Goal: Browse casually

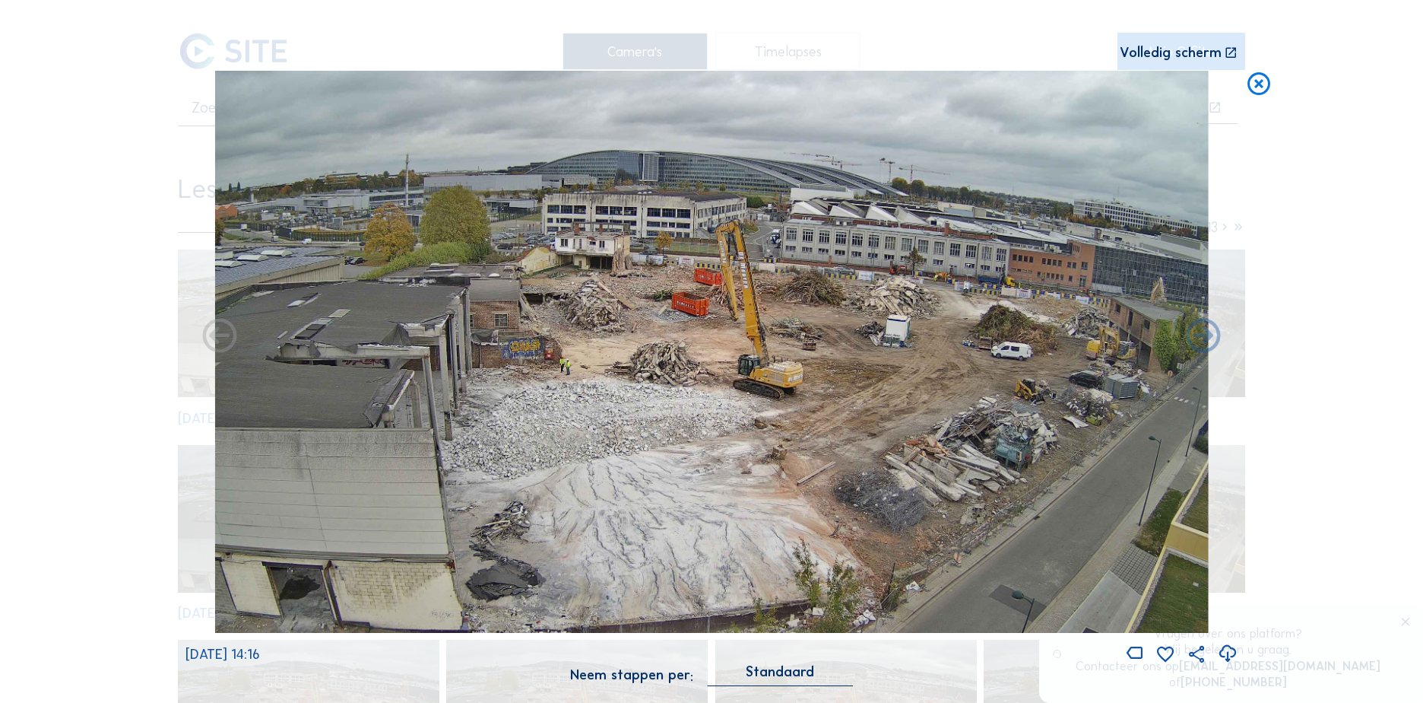
click at [1255, 84] on icon at bounding box center [1258, 85] width 27 height 28
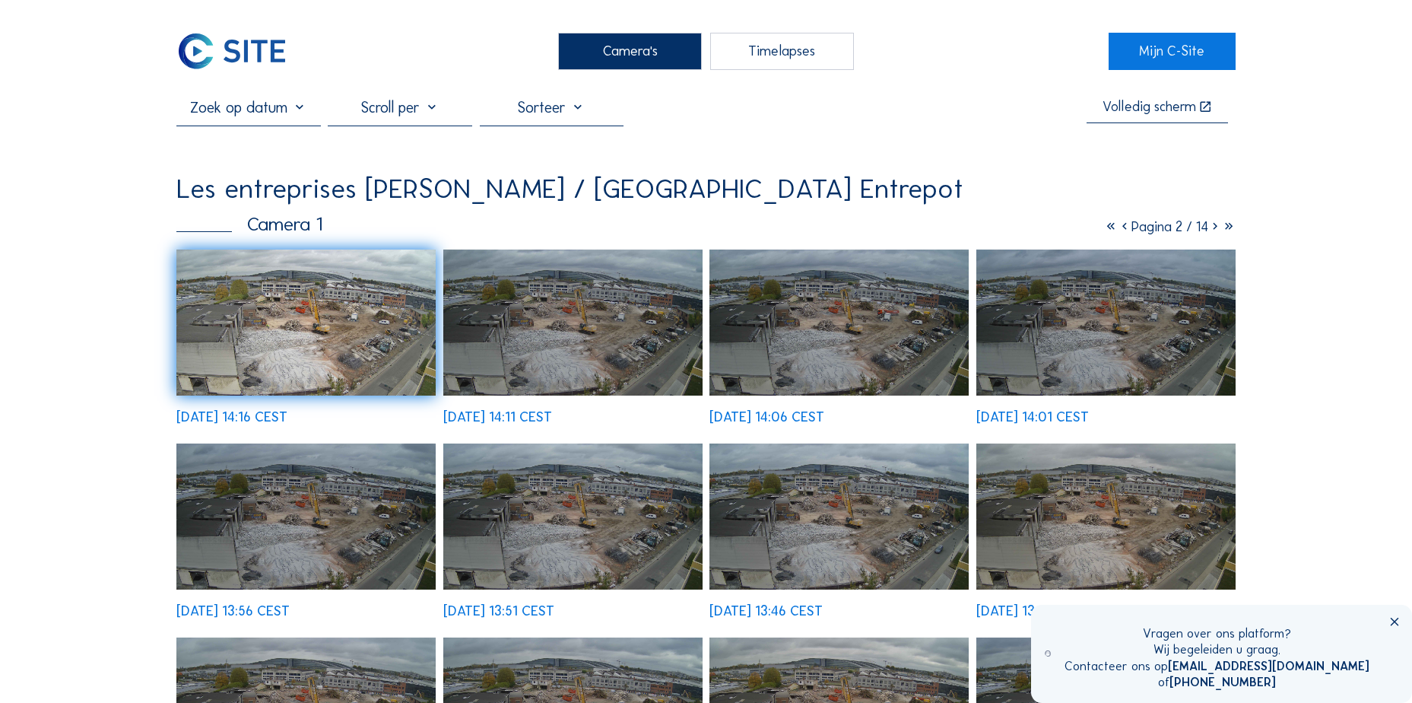
click at [309, 319] on img at bounding box center [305, 322] width 259 height 147
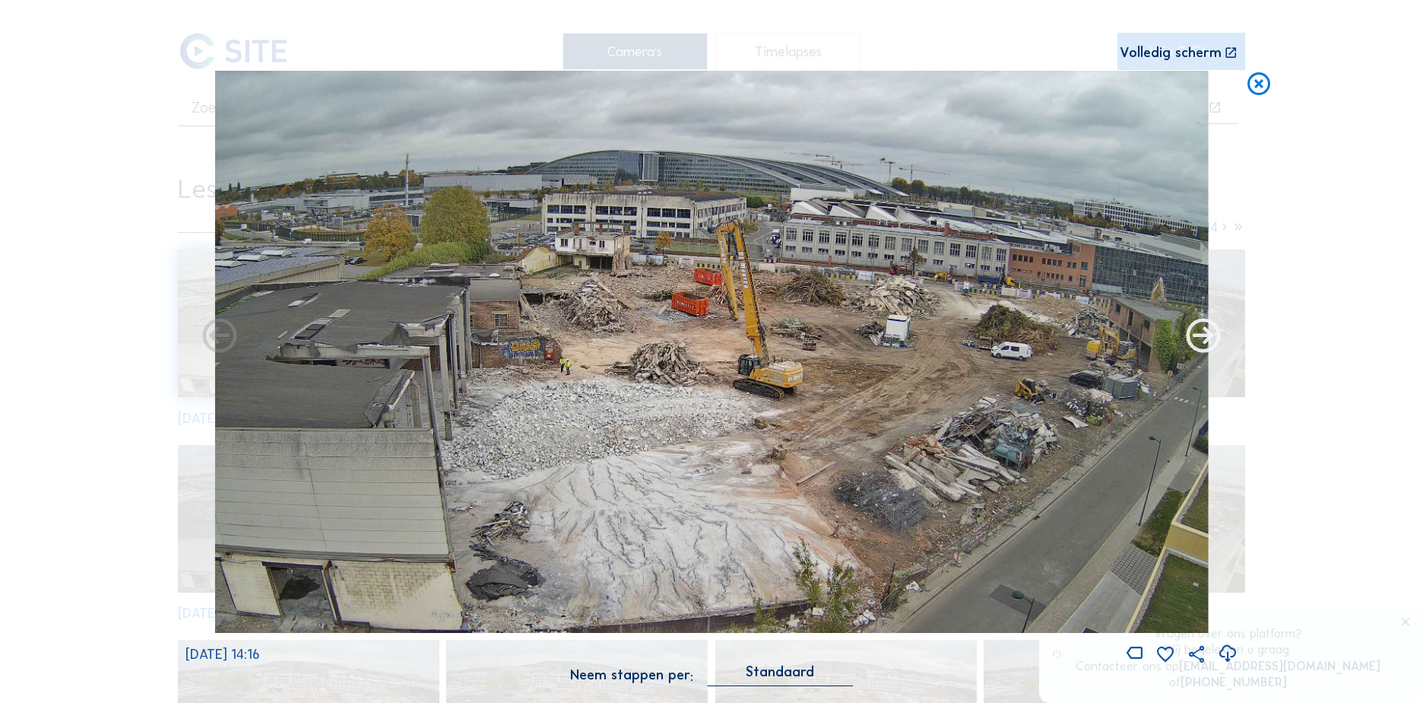
click at [1206, 338] on icon at bounding box center [1203, 336] width 41 height 41
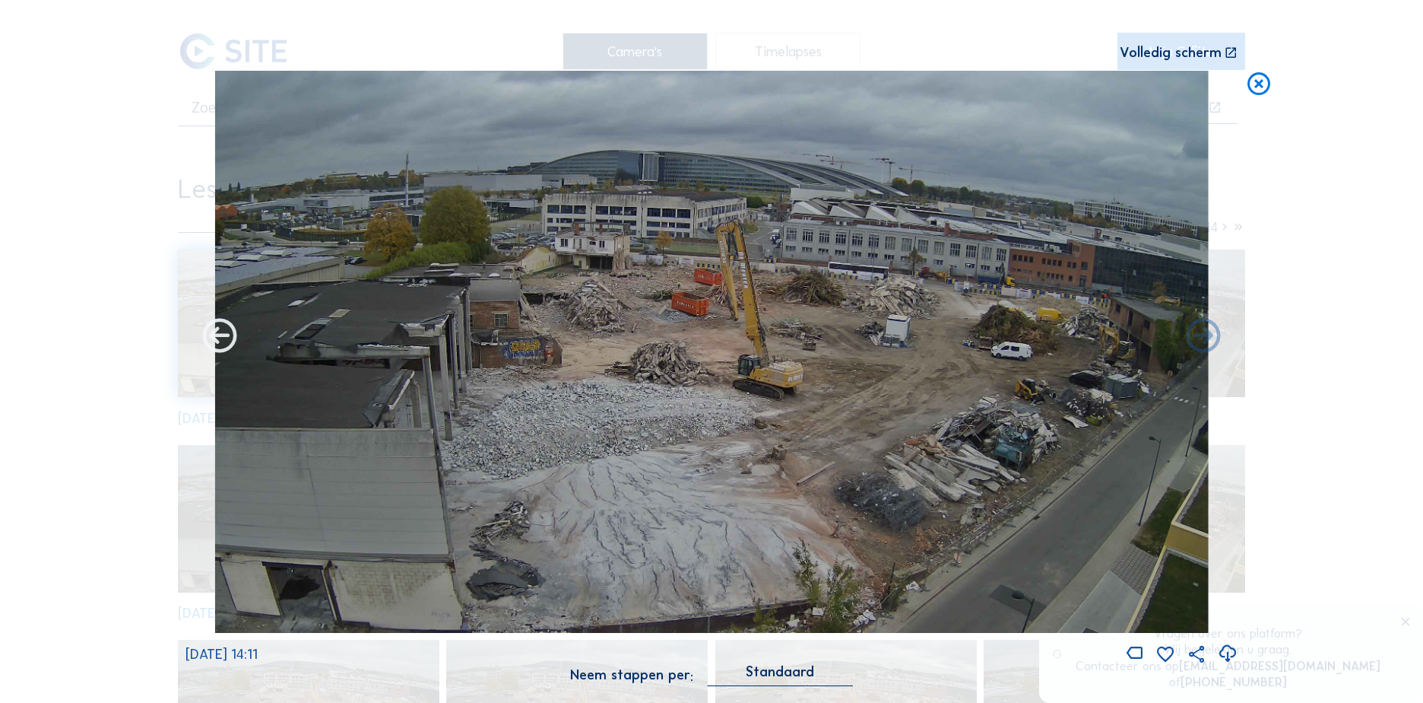
click at [233, 338] on icon at bounding box center [219, 336] width 41 height 41
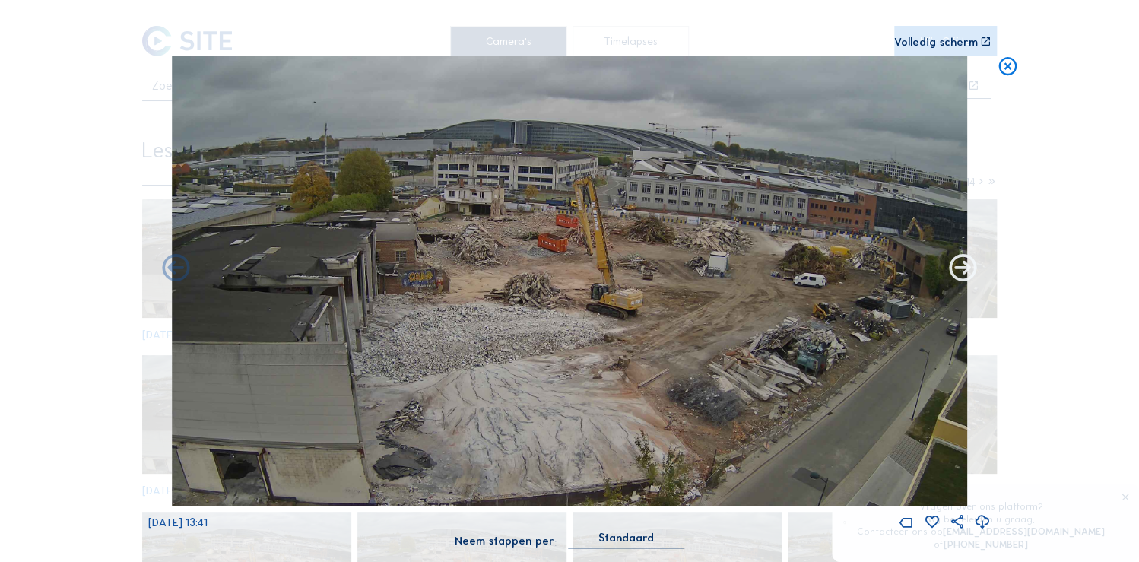
click at [952, 265] on icon at bounding box center [963, 268] width 33 height 33
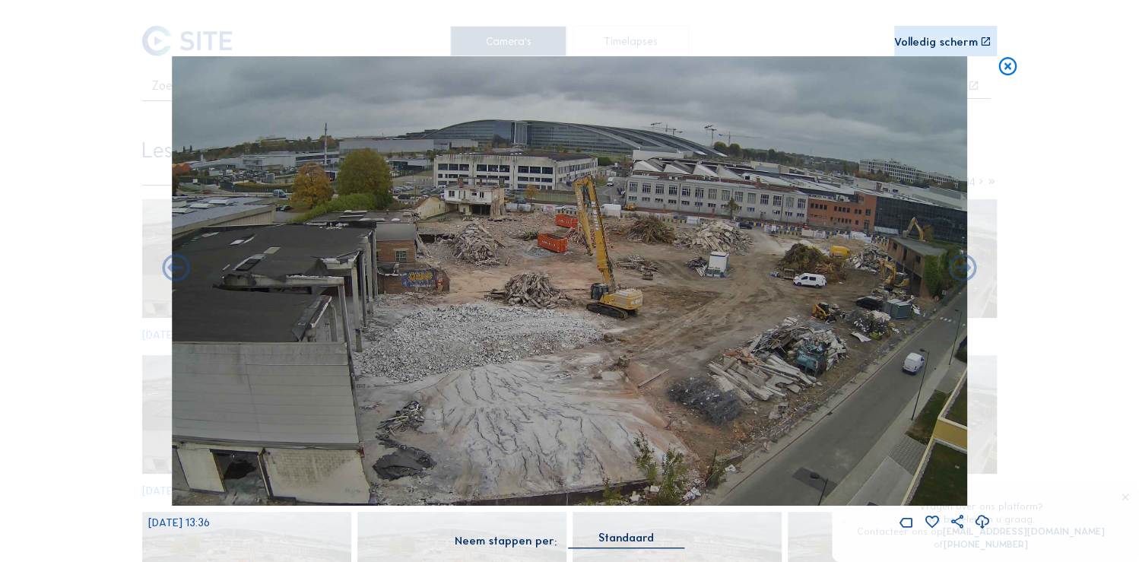
click at [952, 265] on icon at bounding box center [963, 268] width 33 height 33
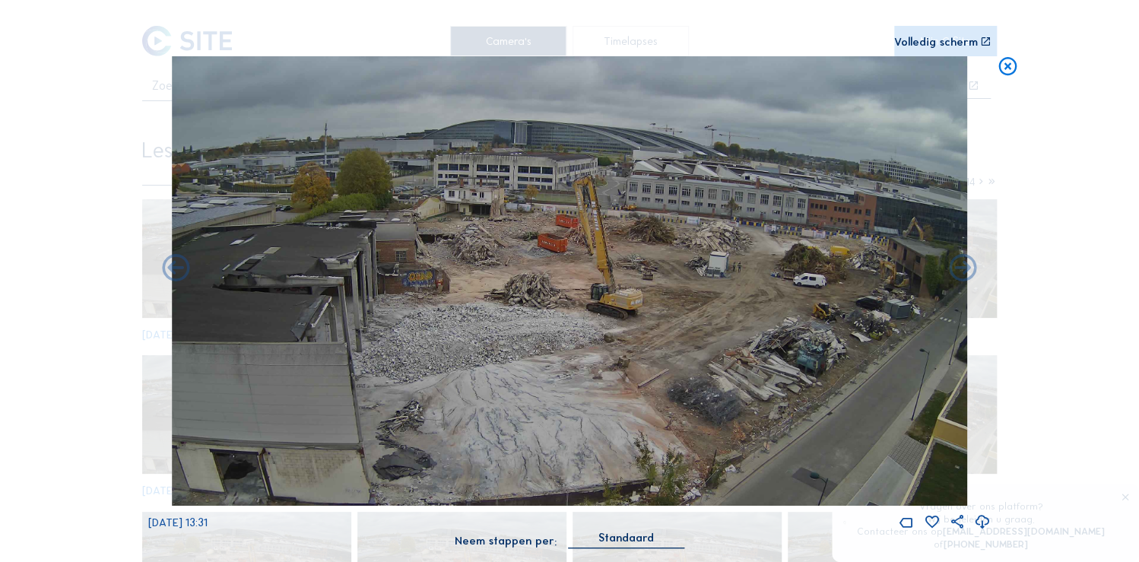
click at [952, 265] on icon at bounding box center [963, 268] width 33 height 33
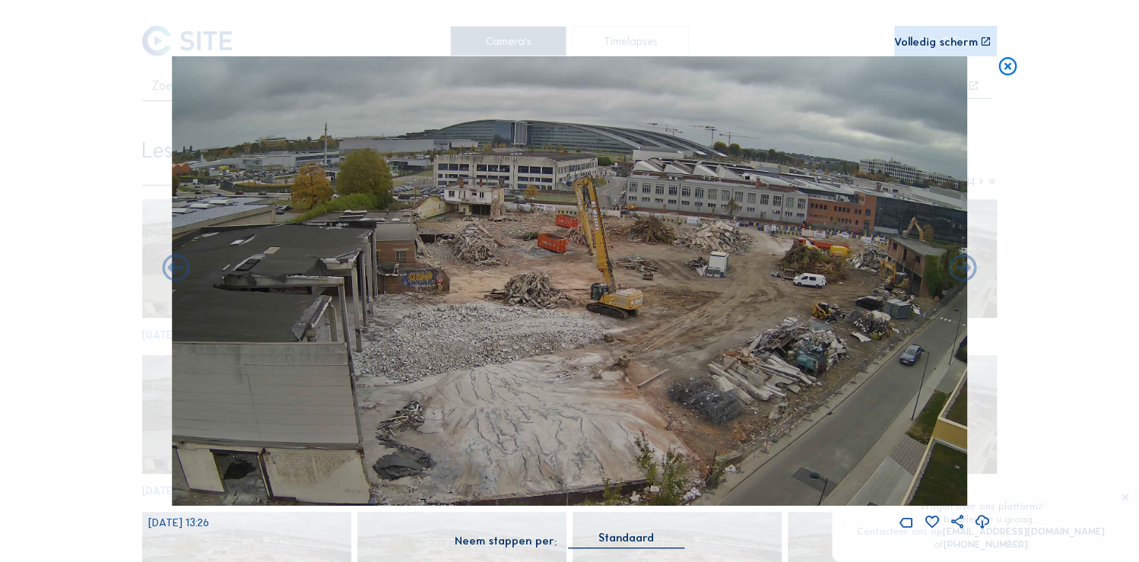
click at [952, 265] on icon at bounding box center [963, 268] width 33 height 33
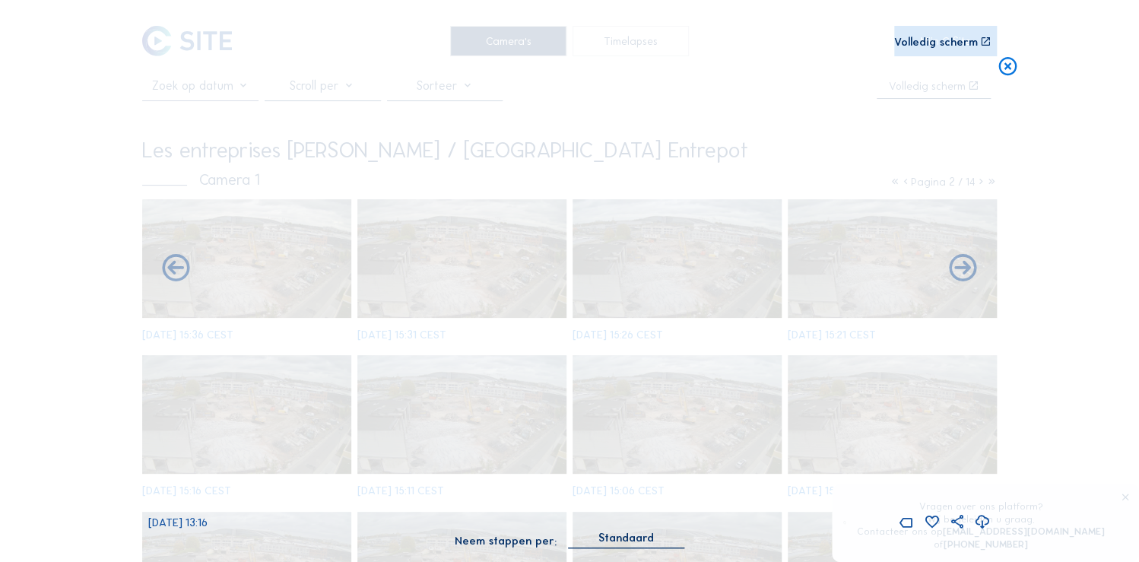
click at [952, 265] on div "[DATE] 13:16" at bounding box center [569, 293] width 842 height 475
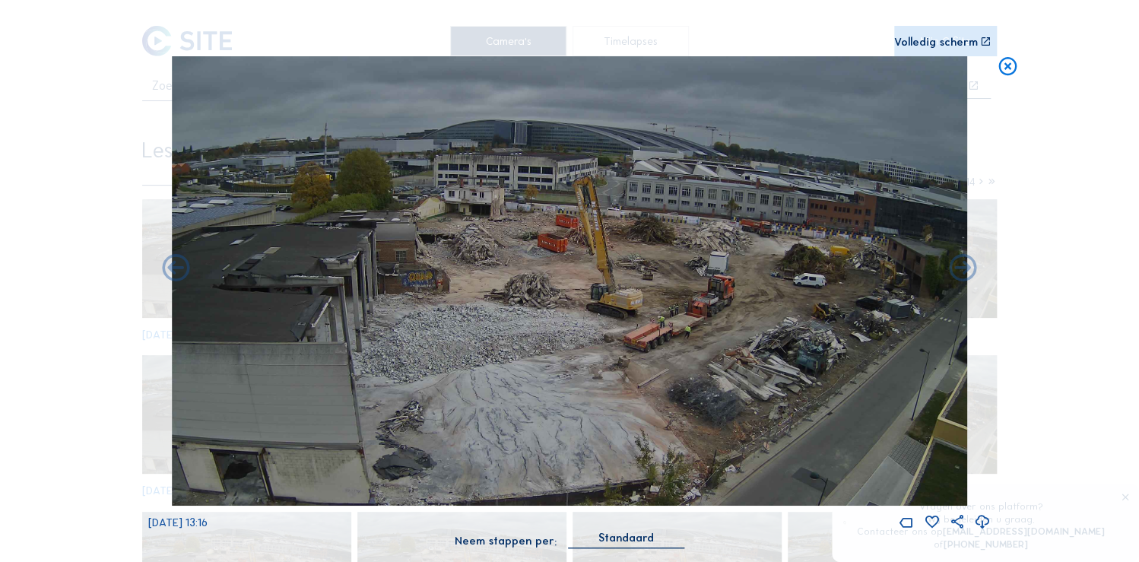
click at [952, 265] on icon at bounding box center [963, 268] width 33 height 33
